Goal: Task Accomplishment & Management: Complete application form

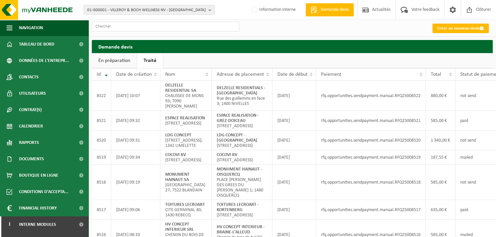
click at [120, 10] on span "01-000001 - VILLEROY & BOCH WELLNESS NV - ROESELARE" at bounding box center [146, 10] width 119 height 10
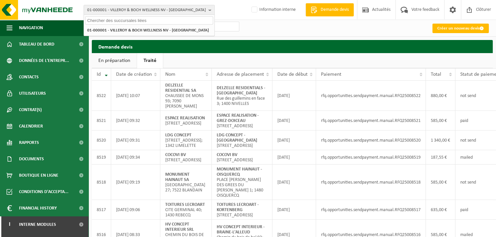
click at [111, 19] on input "text" at bounding box center [149, 20] width 128 height 8
paste input "10-954169"
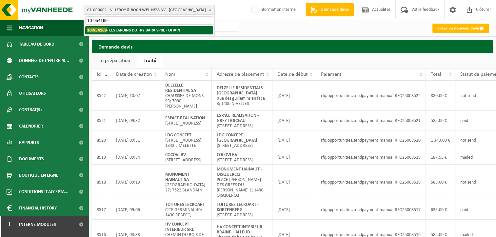
type input "10-954169"
click at [144, 32] on strong "10-954169 - LES JARDINS DU TRY BARA SPRL - OHAIN" at bounding box center [133, 30] width 93 height 5
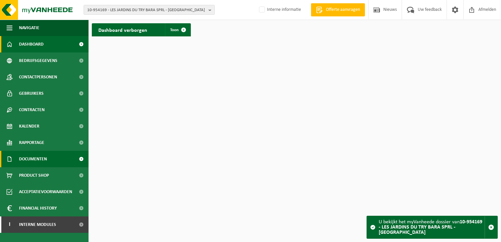
click at [70, 158] on link "Documenten" at bounding box center [44, 159] width 88 height 16
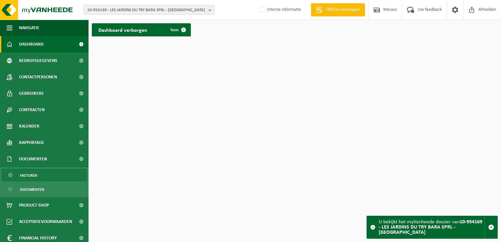
click at [40, 176] on link "Facturen" at bounding box center [44, 175] width 85 height 12
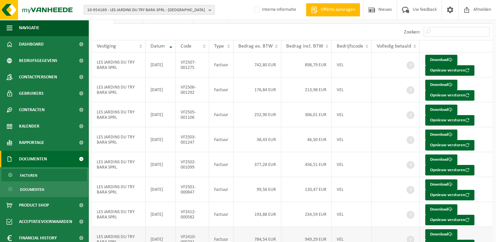
scroll to position [60, 0]
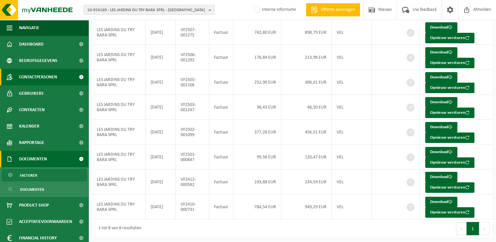
click at [41, 77] on span "Contactpersonen" at bounding box center [38, 77] width 38 height 16
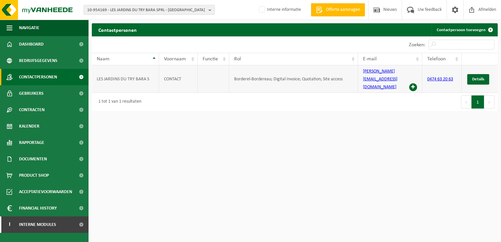
click at [412, 83] on span at bounding box center [413, 87] width 8 height 8
click at [62, 60] on link "Bedrijfsgegevens" at bounding box center [44, 60] width 88 height 16
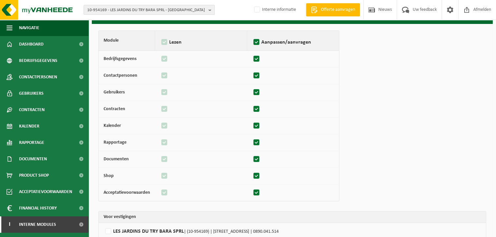
scroll to position [65, 0]
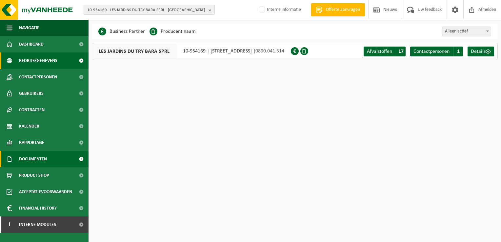
click at [35, 158] on span "Documenten" at bounding box center [33, 159] width 28 height 16
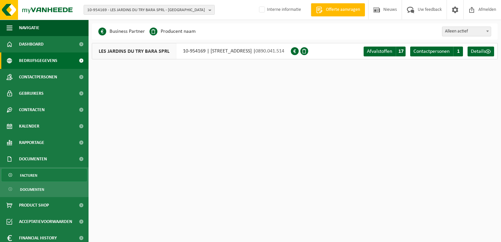
click at [47, 178] on link "Facturen" at bounding box center [44, 175] width 85 height 12
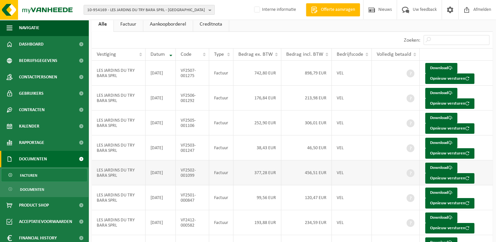
scroll to position [60, 0]
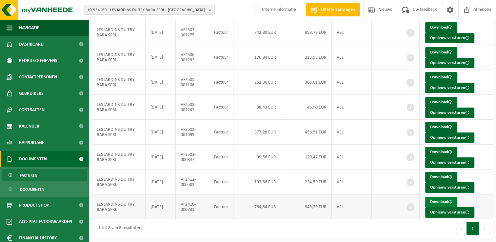
click at [442, 201] on link "Download" at bounding box center [441, 202] width 32 height 10
click at [437, 175] on link "Download" at bounding box center [441, 177] width 32 height 10
click at [443, 148] on link "Download" at bounding box center [441, 152] width 32 height 10
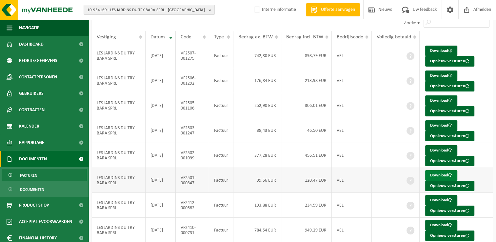
scroll to position [28, 0]
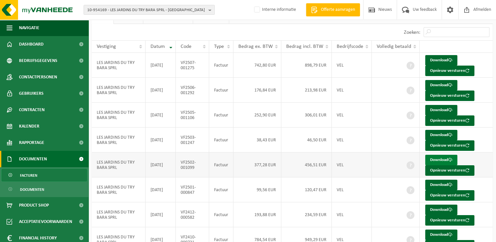
click at [442, 157] on link "Download" at bounding box center [441, 160] width 32 height 10
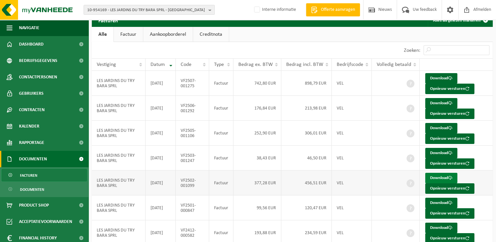
scroll to position [0, 0]
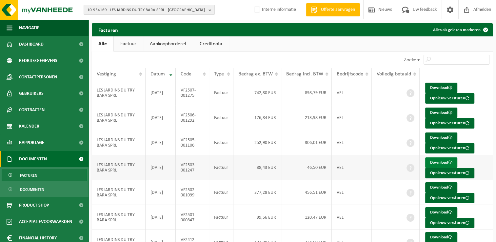
click at [441, 159] on link "Download" at bounding box center [441, 162] width 32 height 10
click at [438, 138] on link "Download" at bounding box center [441, 137] width 32 height 10
click at [438, 111] on link "Download" at bounding box center [441, 112] width 32 height 10
drag, startPoint x: 475, startPoint y: 82, endPoint x: 468, endPoint y: 83, distance: 7.1
click at [475, 82] on td "Download Opnieuw versturen" at bounding box center [455, 92] width 73 height 25
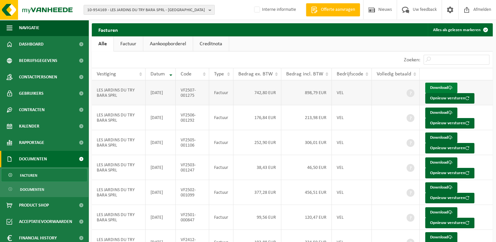
click at [451, 87] on span at bounding box center [450, 88] width 4 height 4
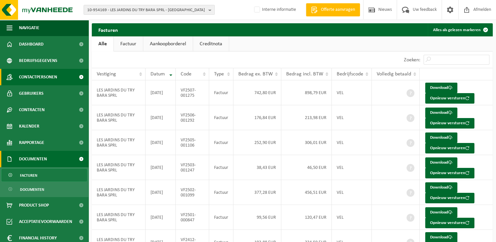
click at [33, 74] on span "Contactpersonen" at bounding box center [38, 77] width 38 height 16
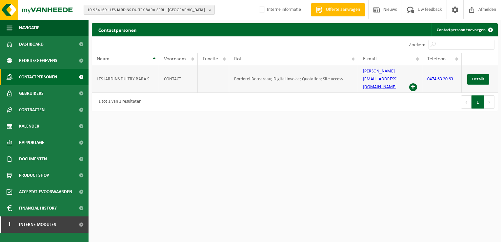
click at [413, 83] on span at bounding box center [413, 87] width 8 height 8
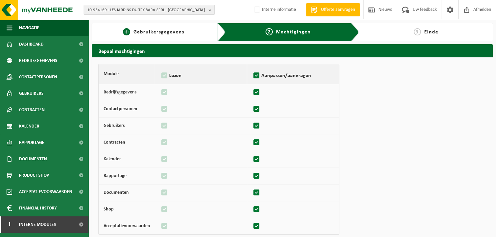
click at [172, 31] on span "Gebruikersgegevens" at bounding box center [158, 31] width 51 height 5
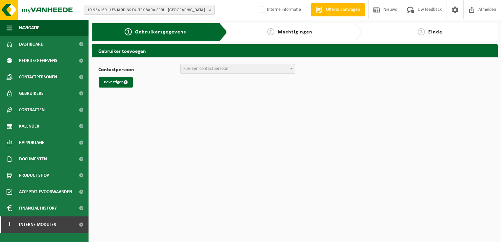
click at [248, 69] on span "Kies een contactpersoon" at bounding box center [238, 68] width 114 height 9
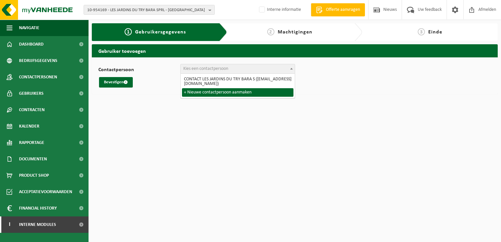
select select "0"
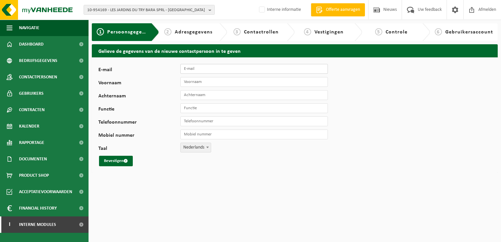
click at [211, 68] on input "E-mail" at bounding box center [253, 69] width 147 height 10
click at [190, 70] on input "E-mail" at bounding box center [253, 69] width 147 height 10
paste input "compta@trybara.be"
type input "compta@trybara.be"
drag, startPoint x: 230, startPoint y: 70, endPoint x: 161, endPoint y: 72, distance: 69.5
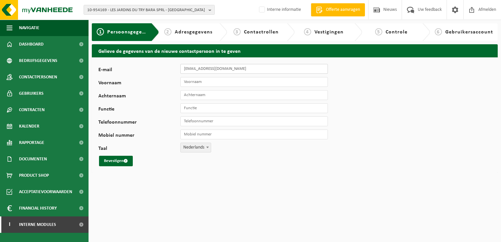
click at [161, 72] on div "E-mail compta@trybara.be" at bounding box center [216, 69] width 236 height 10
click at [42, 3] on img at bounding box center [39, 10] width 79 height 20
